Goal: Task Accomplishment & Management: Use online tool/utility

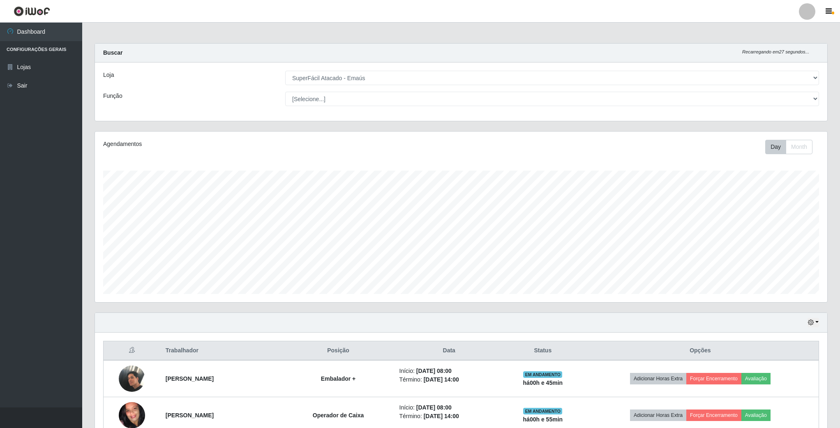
select select "407"
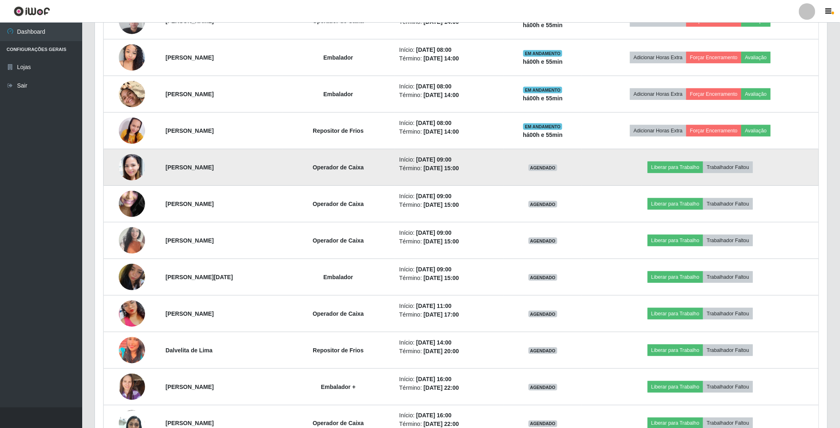
scroll to position [431, 0]
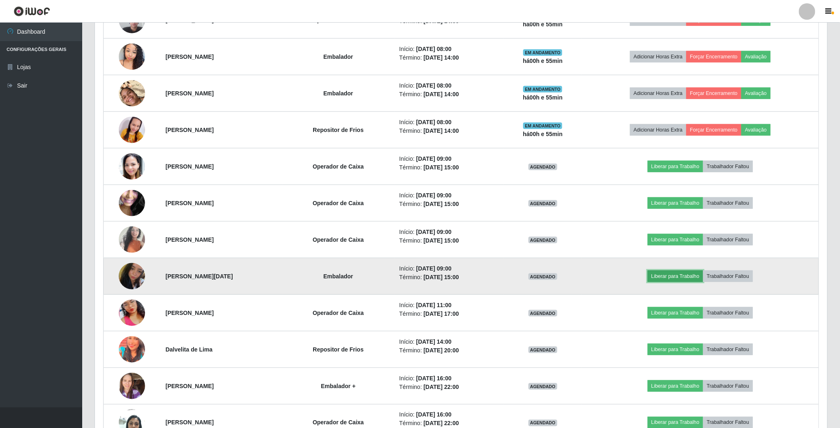
click at [672, 282] on button "Liberar para Trabalho" at bounding box center [675, 276] width 55 height 12
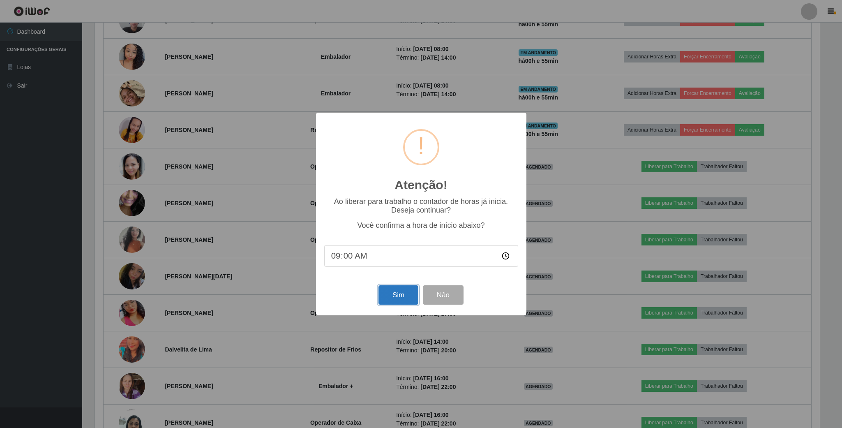
click at [406, 295] on button "Sim" at bounding box center [398, 294] width 40 height 19
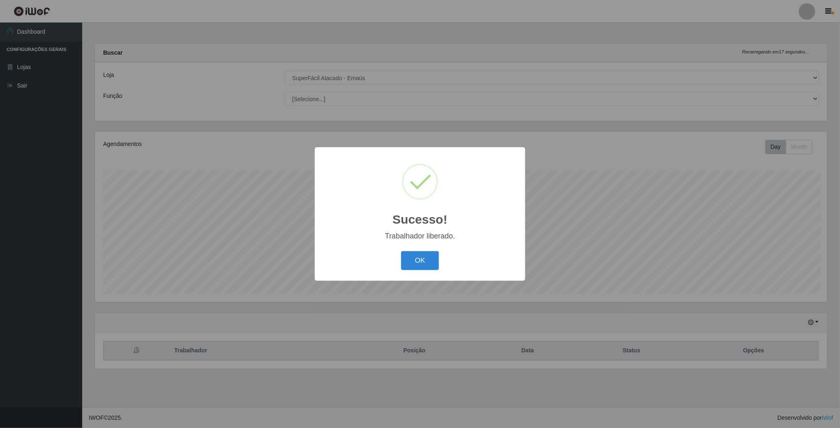
scroll to position [171, 733]
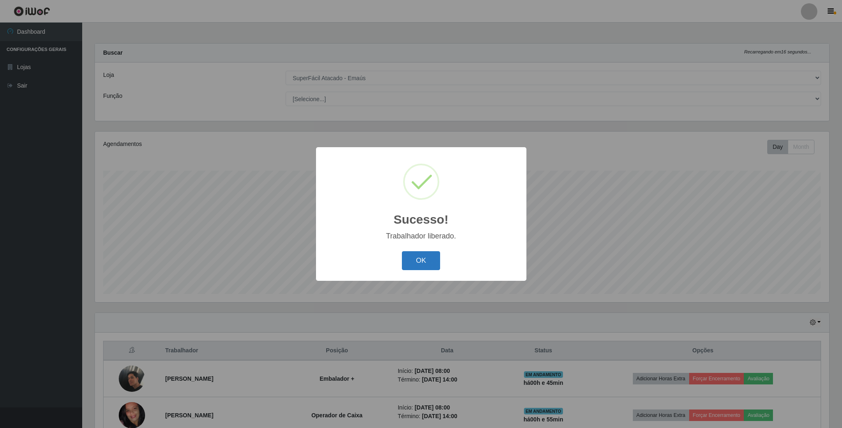
click at [410, 258] on button "OK" at bounding box center [421, 260] width 38 height 19
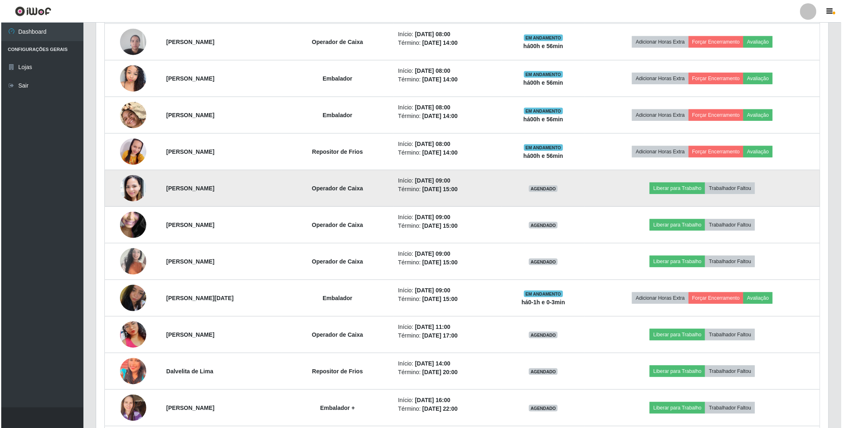
scroll to position [431, 0]
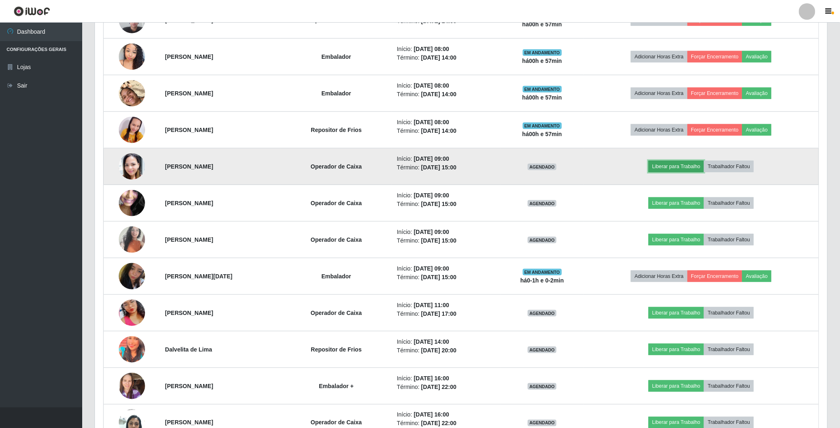
click at [689, 169] on button "Liberar para Trabalho" at bounding box center [675, 167] width 55 height 12
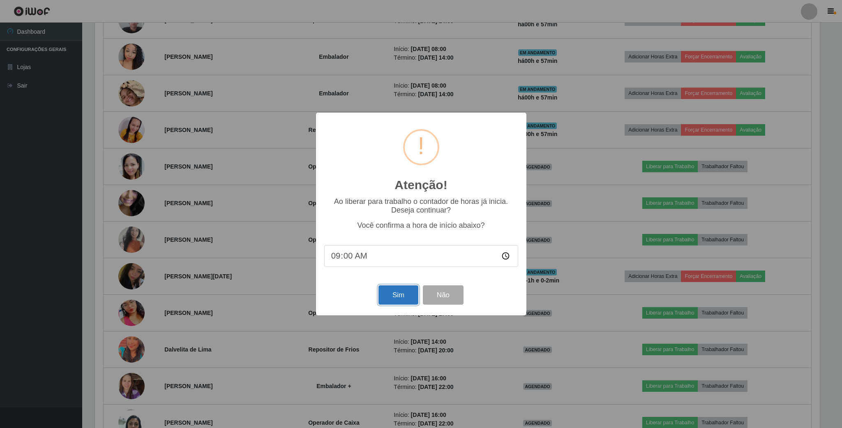
click at [396, 302] on button "Sim" at bounding box center [398, 294] width 40 height 19
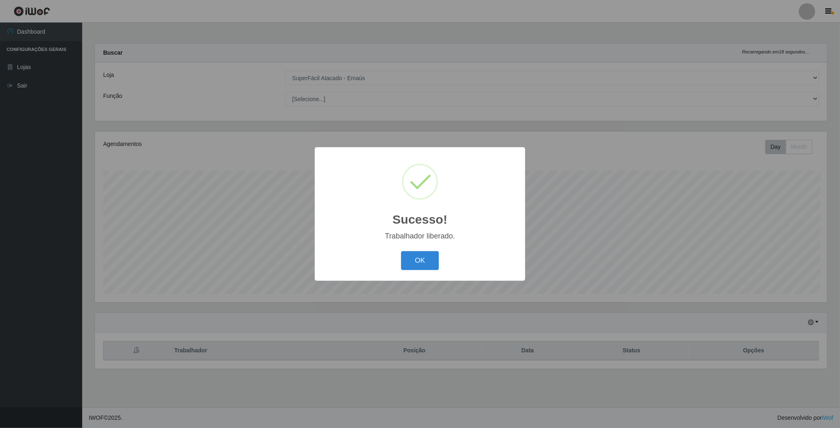
scroll to position [171, 733]
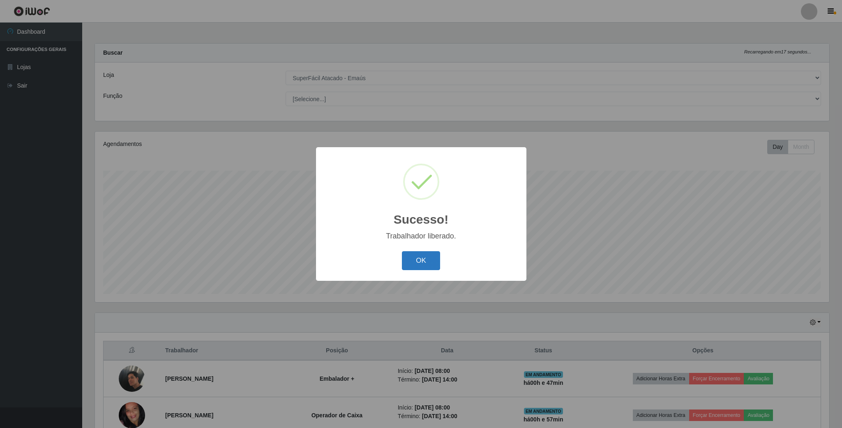
click at [427, 259] on button "OK" at bounding box center [421, 260] width 38 height 19
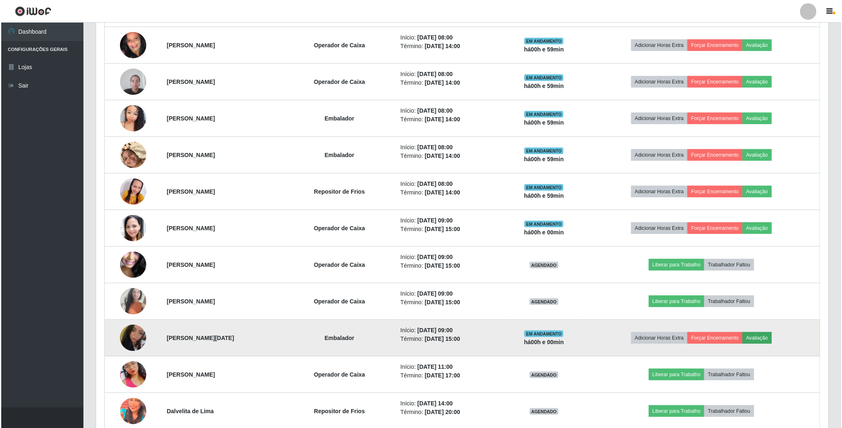
scroll to position [431, 0]
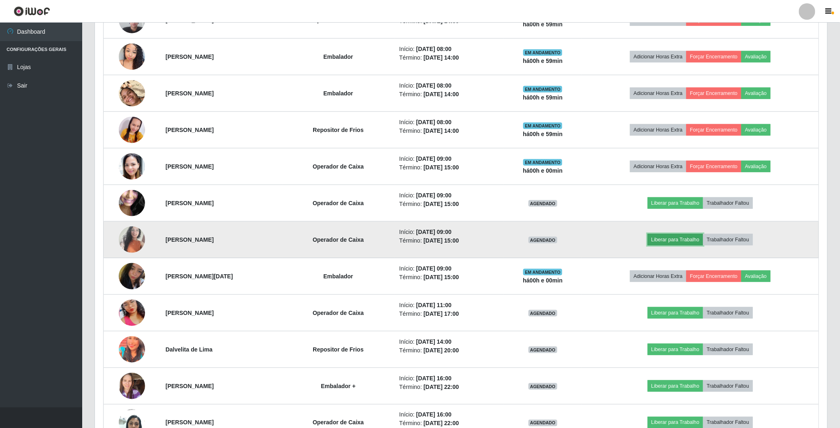
click at [676, 245] on button "Liberar para Trabalho" at bounding box center [675, 240] width 55 height 12
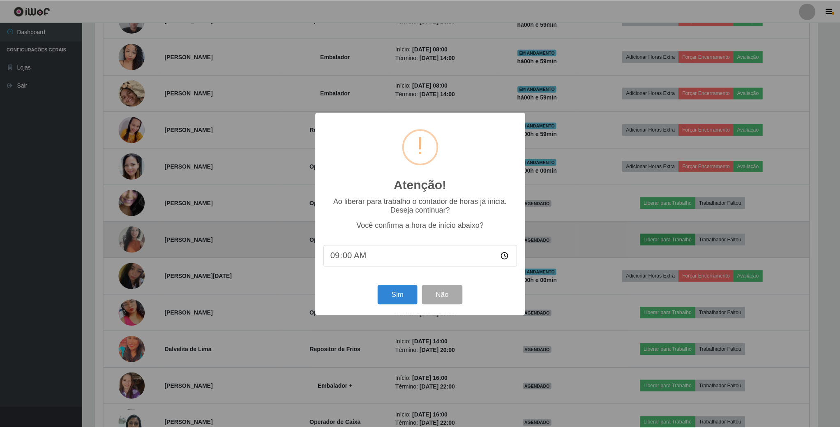
scroll to position [171, 725]
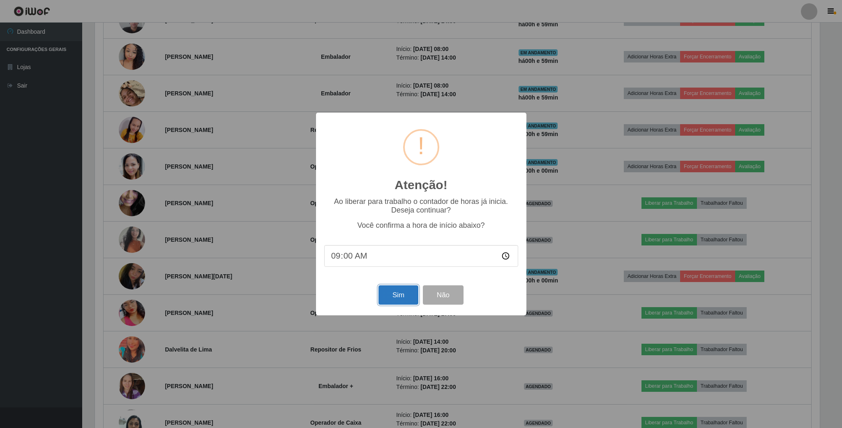
click at [407, 295] on button "Sim" at bounding box center [398, 294] width 40 height 19
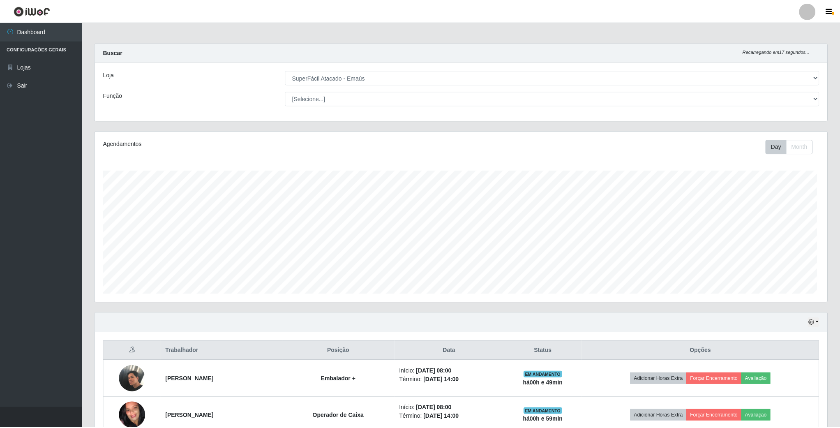
scroll to position [171, 733]
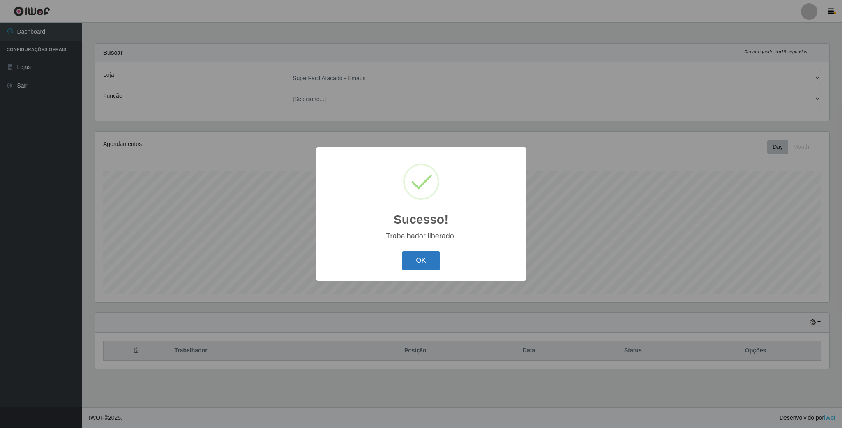
click at [431, 262] on button "OK" at bounding box center [421, 260] width 38 height 19
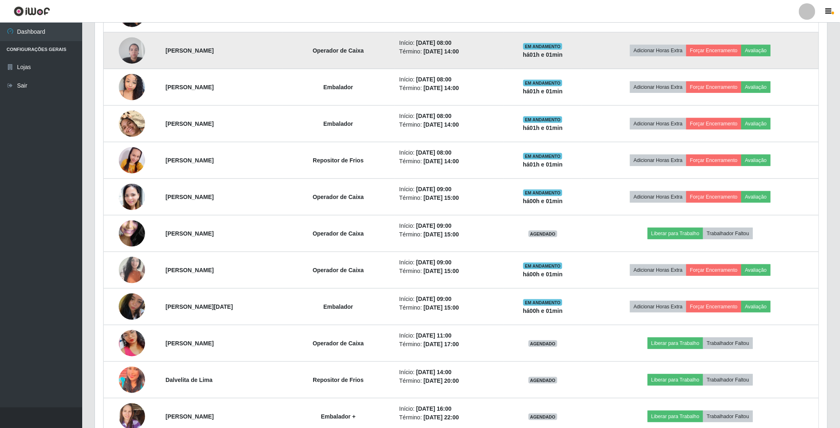
scroll to position [431, 0]
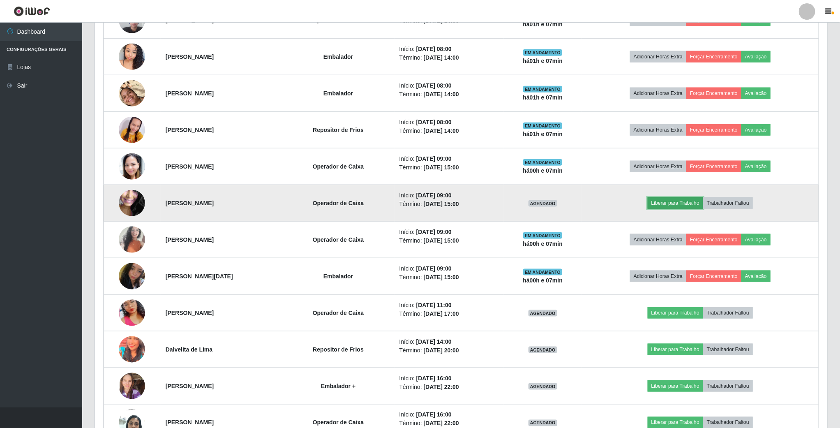
click at [683, 206] on button "Liberar para Trabalho" at bounding box center [675, 203] width 55 height 12
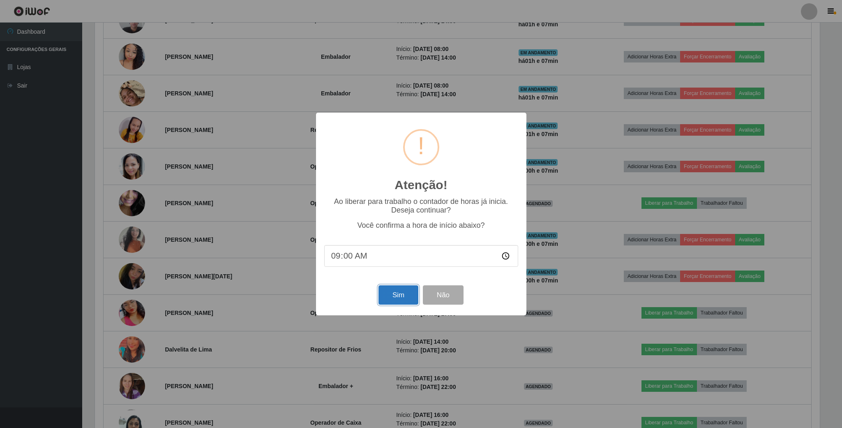
click at [383, 293] on button "Sim" at bounding box center [398, 294] width 40 height 19
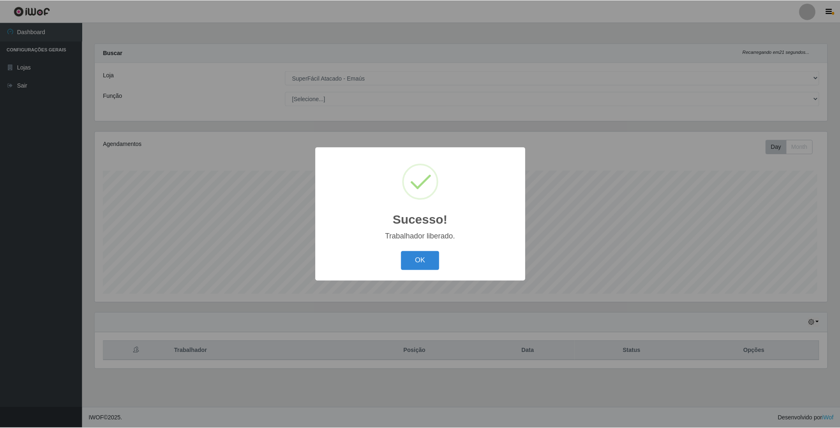
scroll to position [171, 733]
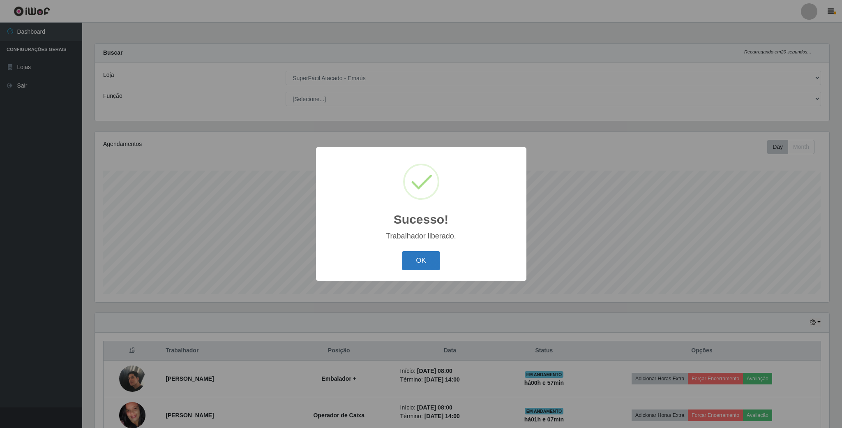
click at [413, 254] on button "OK" at bounding box center [421, 260] width 38 height 19
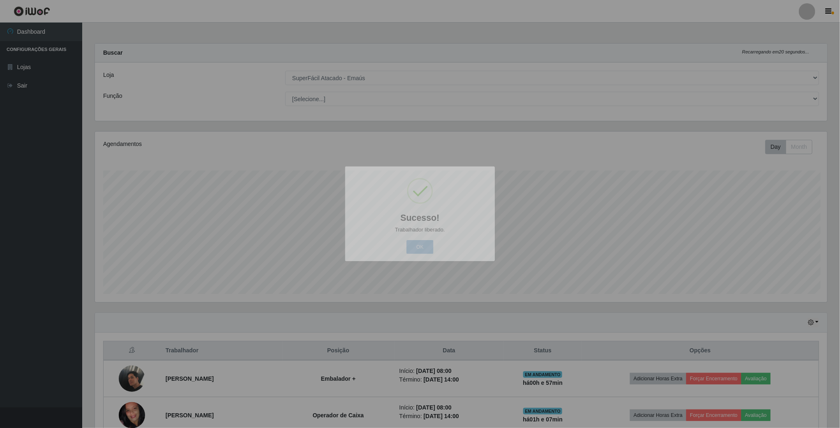
scroll to position [410710, 410148]
